Goal: Task Accomplishment & Management: Use online tool/utility

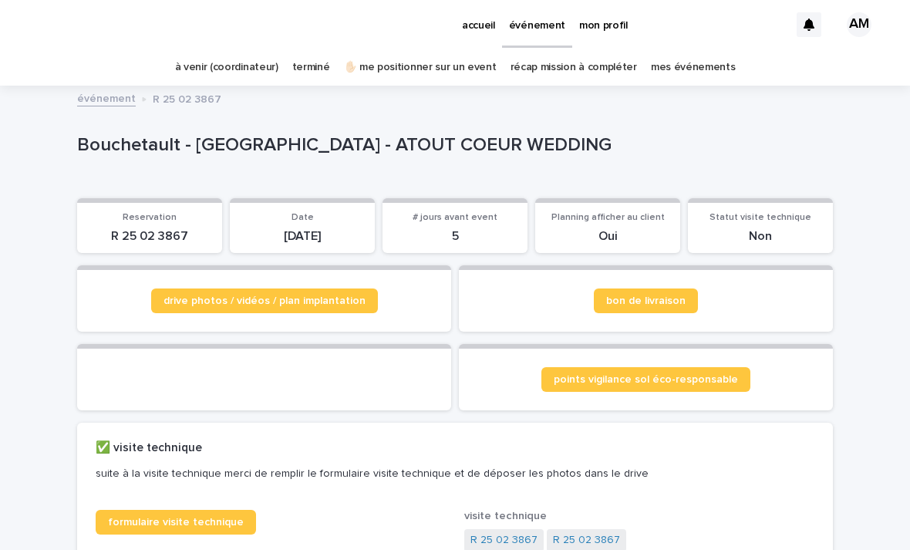
click at [311, 72] on link "terminé" at bounding box center [311, 67] width 38 height 36
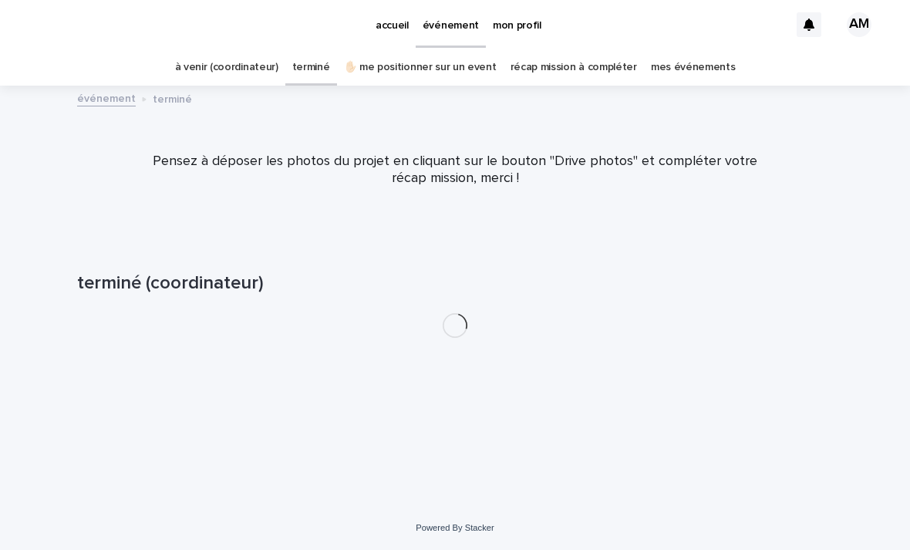
scroll to position [49, 0]
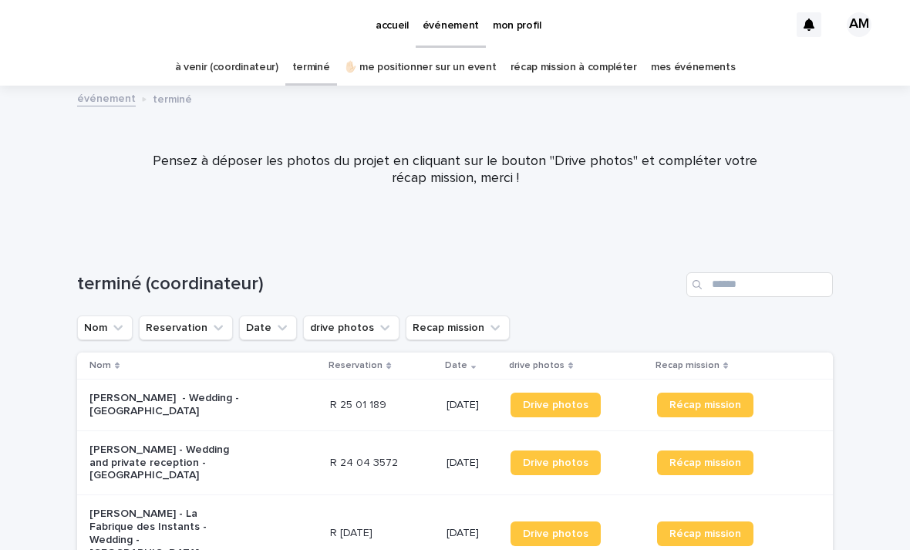
click at [437, 49] on link "✋🏻 me positionner sur un event" at bounding box center [420, 67] width 153 height 36
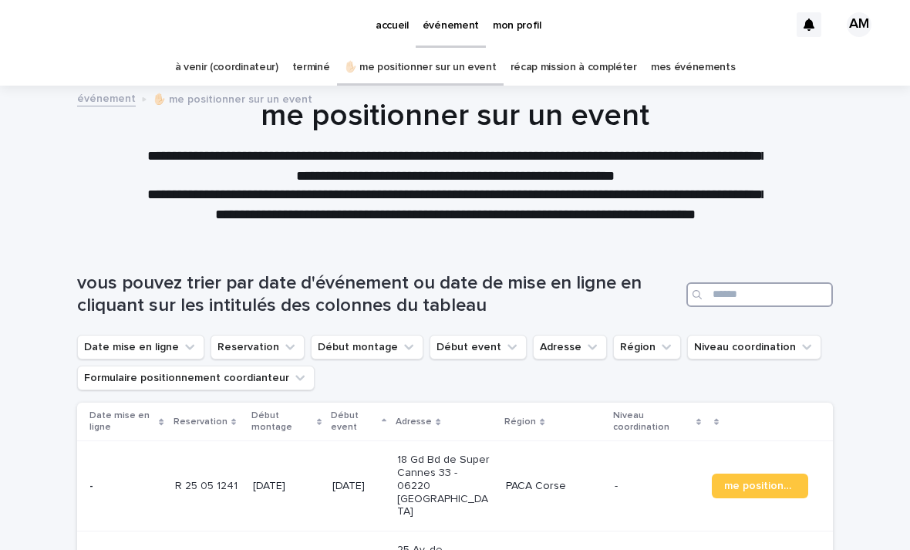
click at [742, 282] on input "Search" at bounding box center [759, 294] width 146 height 25
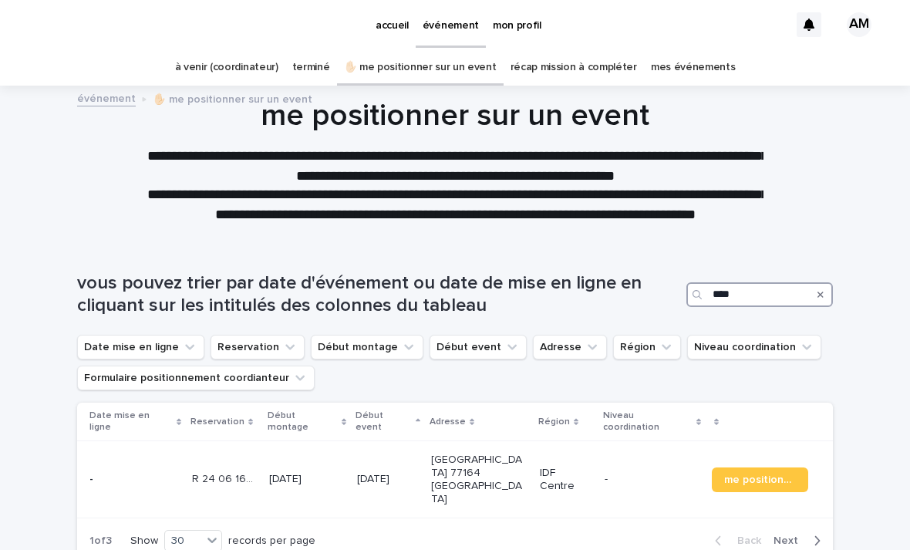
type input "*****"
click at [458, 453] on p "[GEOGRAPHIC_DATA] 77164 [GEOGRAPHIC_DATA]" at bounding box center [479, 479] width 96 height 52
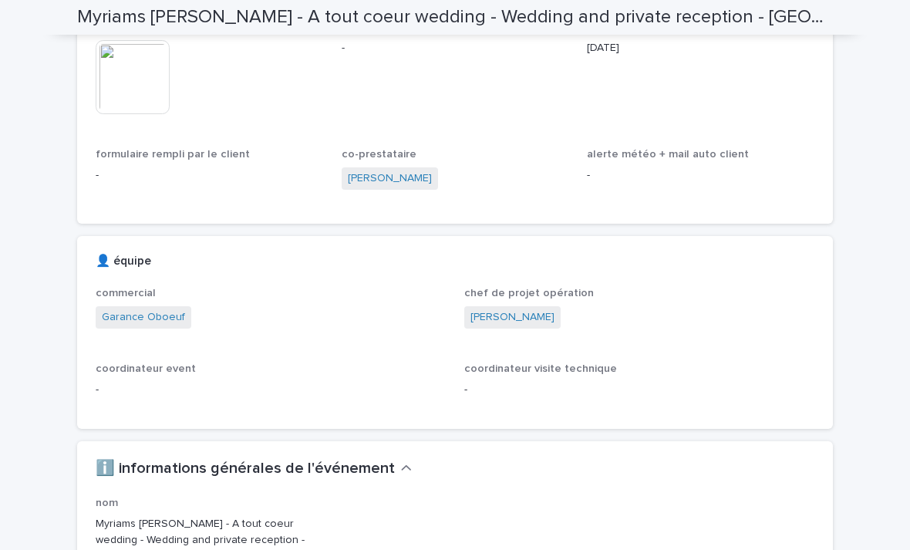
scroll to position [1044, 0]
